Goal: Task Accomplishment & Management: Use online tool/utility

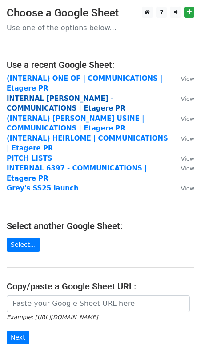
click at [16, 99] on strong "INTERNAL COLLEEN ALLEN - COMMUNICATIONS | Etagere PR" at bounding box center [66, 104] width 119 height 18
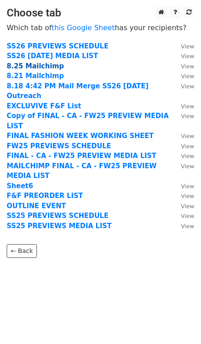
click at [20, 66] on strong "8.25 Mailchimp" at bounding box center [35, 66] width 57 height 8
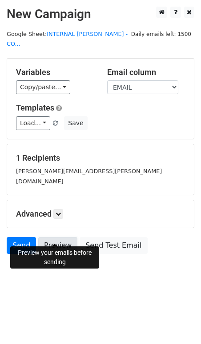
click at [49, 237] on link "Preview" at bounding box center [57, 245] width 39 height 17
click at [47, 237] on link "Preview" at bounding box center [57, 245] width 39 height 17
